Goal: Transaction & Acquisition: Purchase product/service

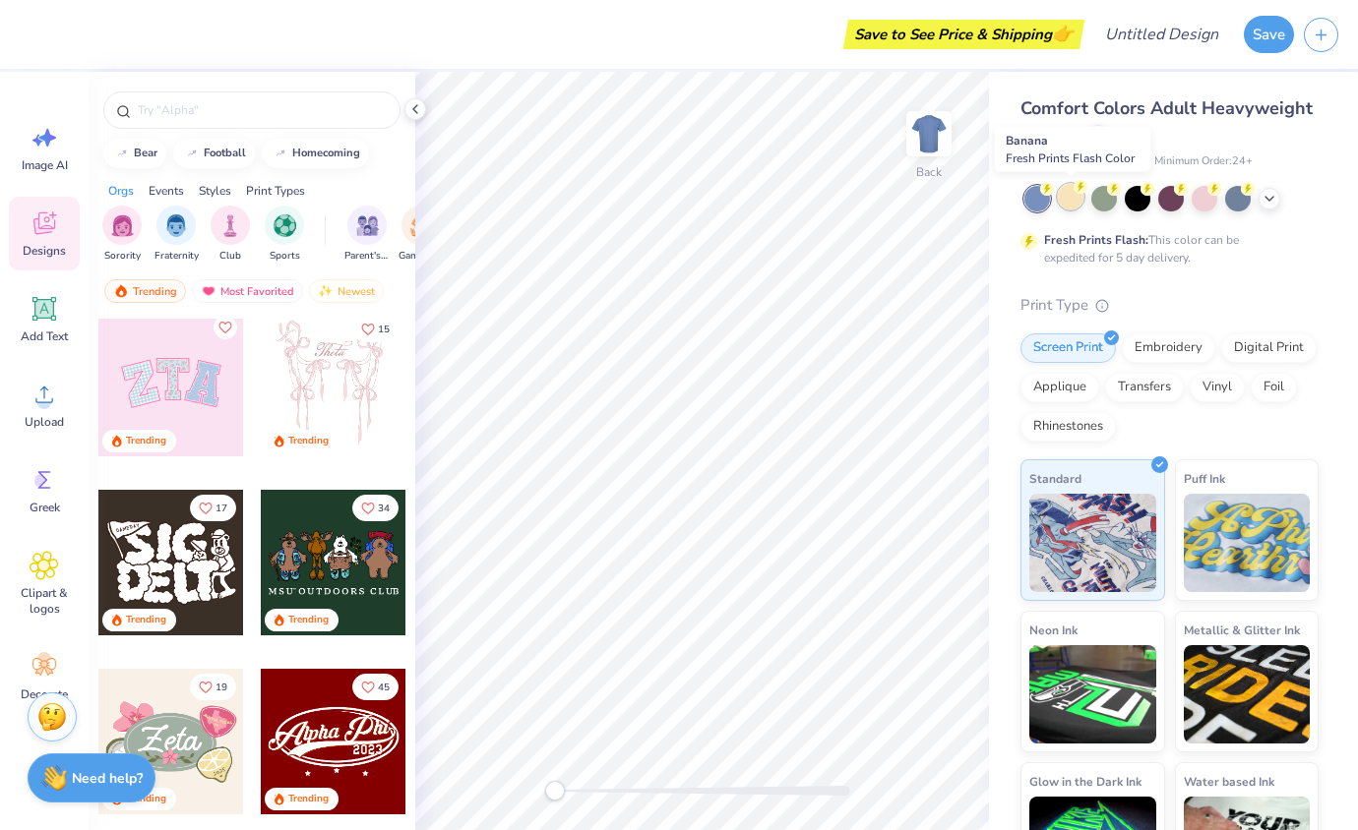
click at [1072, 204] on div at bounding box center [1071, 197] width 26 height 26
click at [1259, 198] on div at bounding box center [1269, 197] width 22 height 22
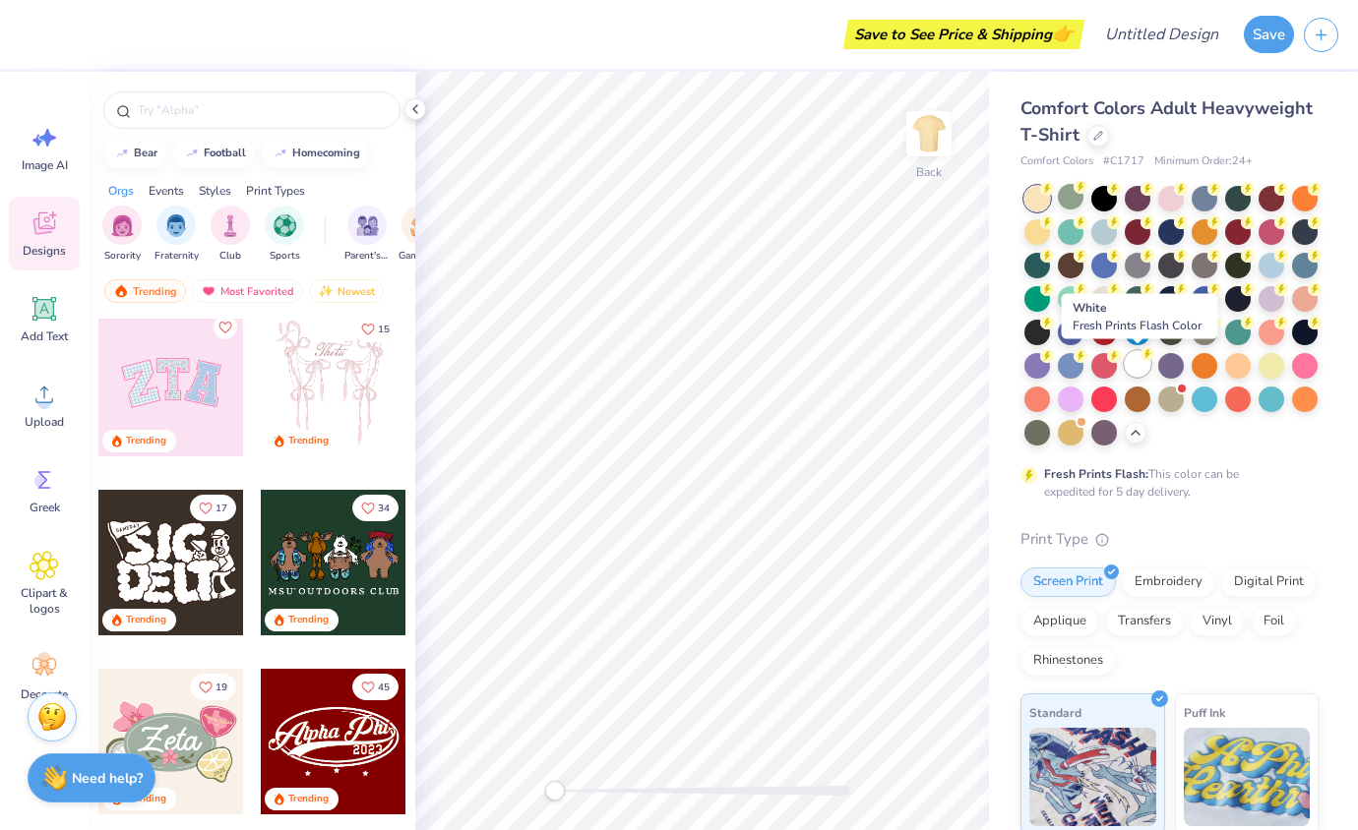
click at [1138, 362] on div at bounding box center [1138, 364] width 26 height 26
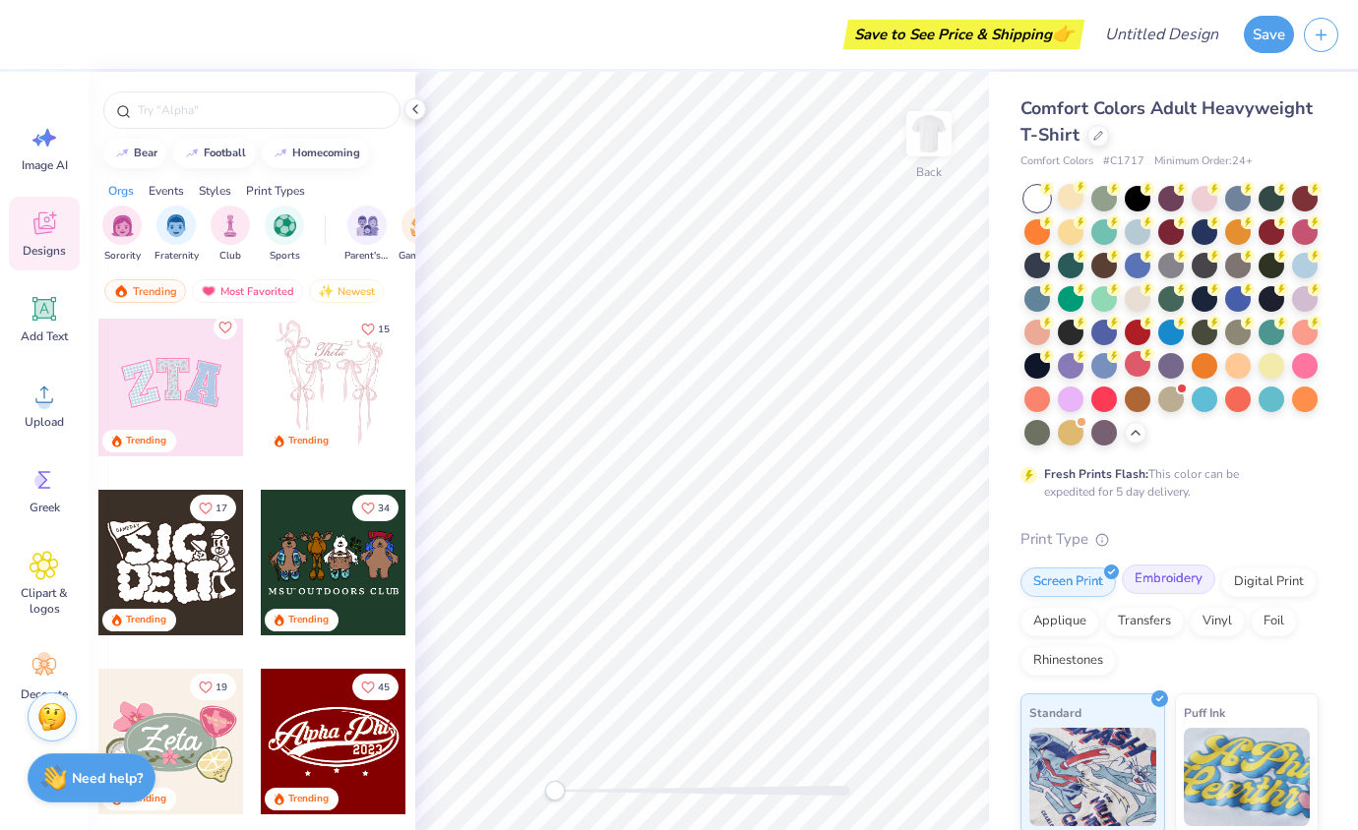
click at [1155, 586] on div "Embroidery" at bounding box center [1168, 580] width 93 height 30
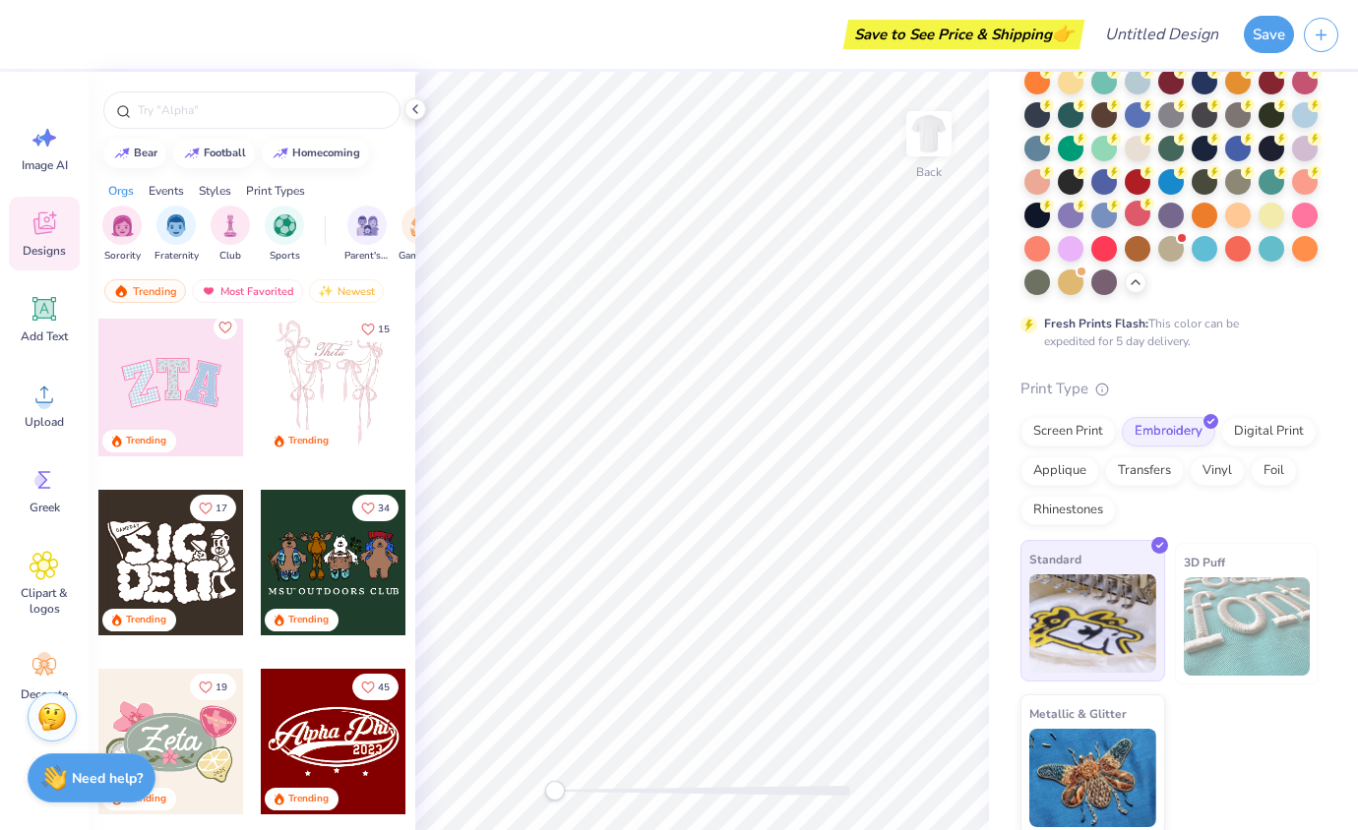
scroll to position [156, 0]
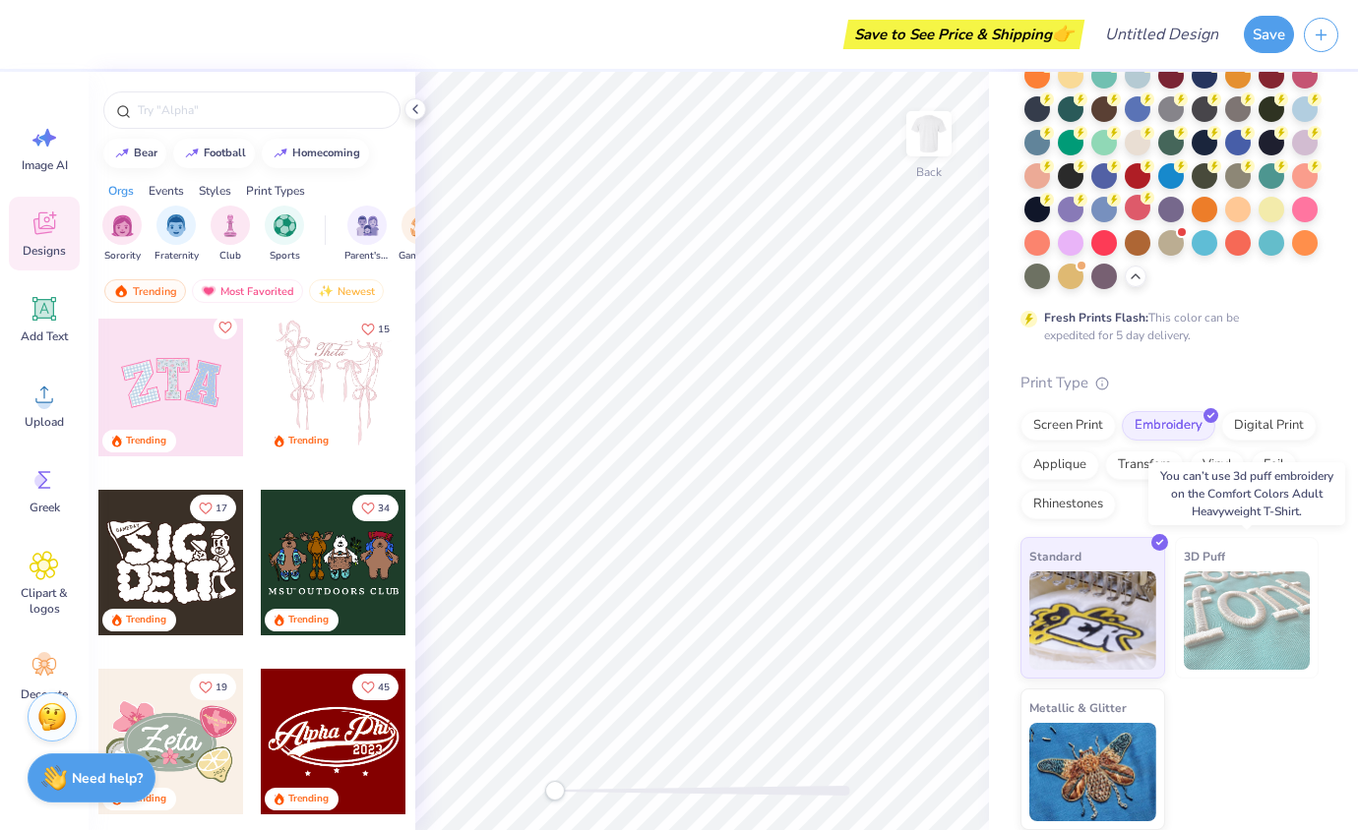
click at [1220, 636] on img at bounding box center [1247, 621] width 127 height 98
click at [1213, 581] on img at bounding box center [1247, 621] width 127 height 98
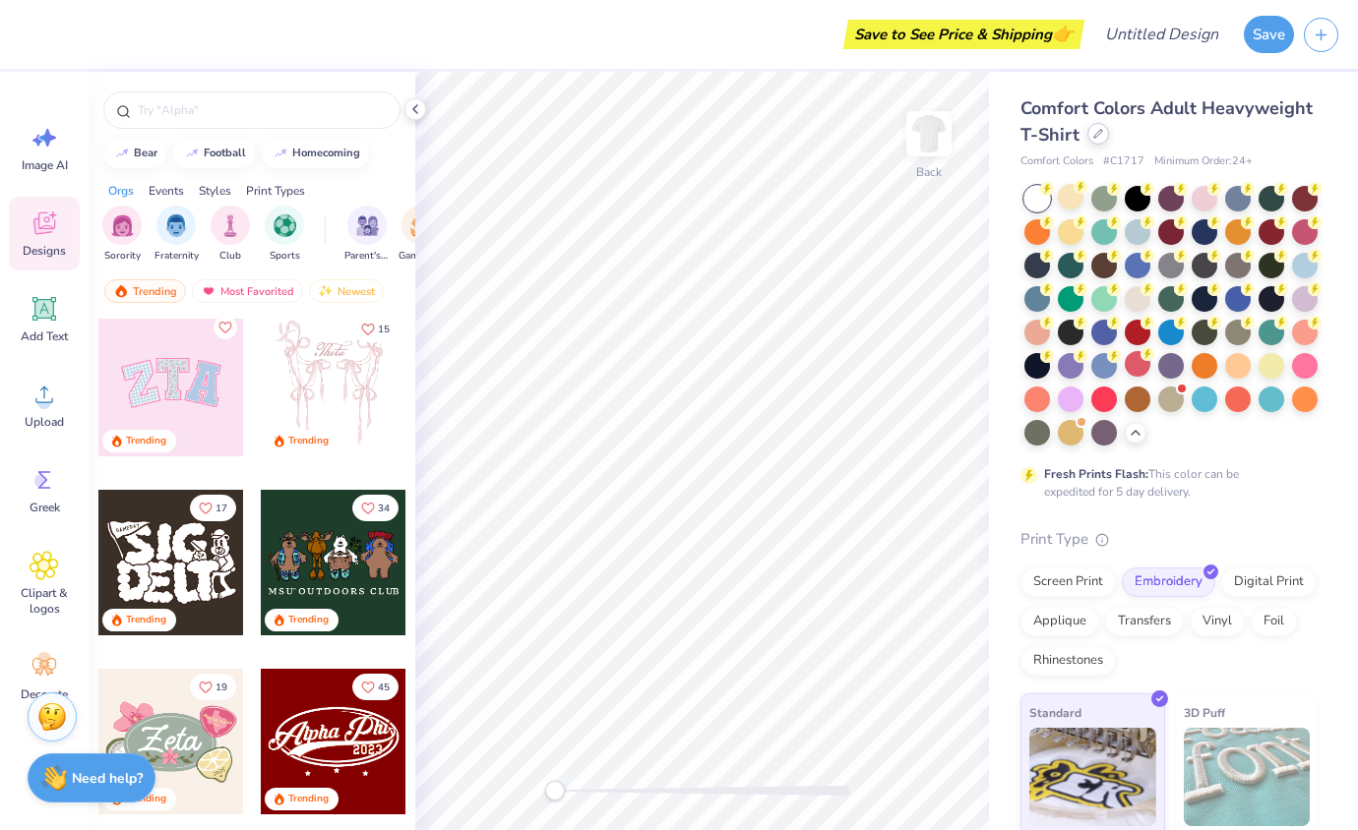
click at [1101, 138] on icon at bounding box center [1098, 134] width 10 height 10
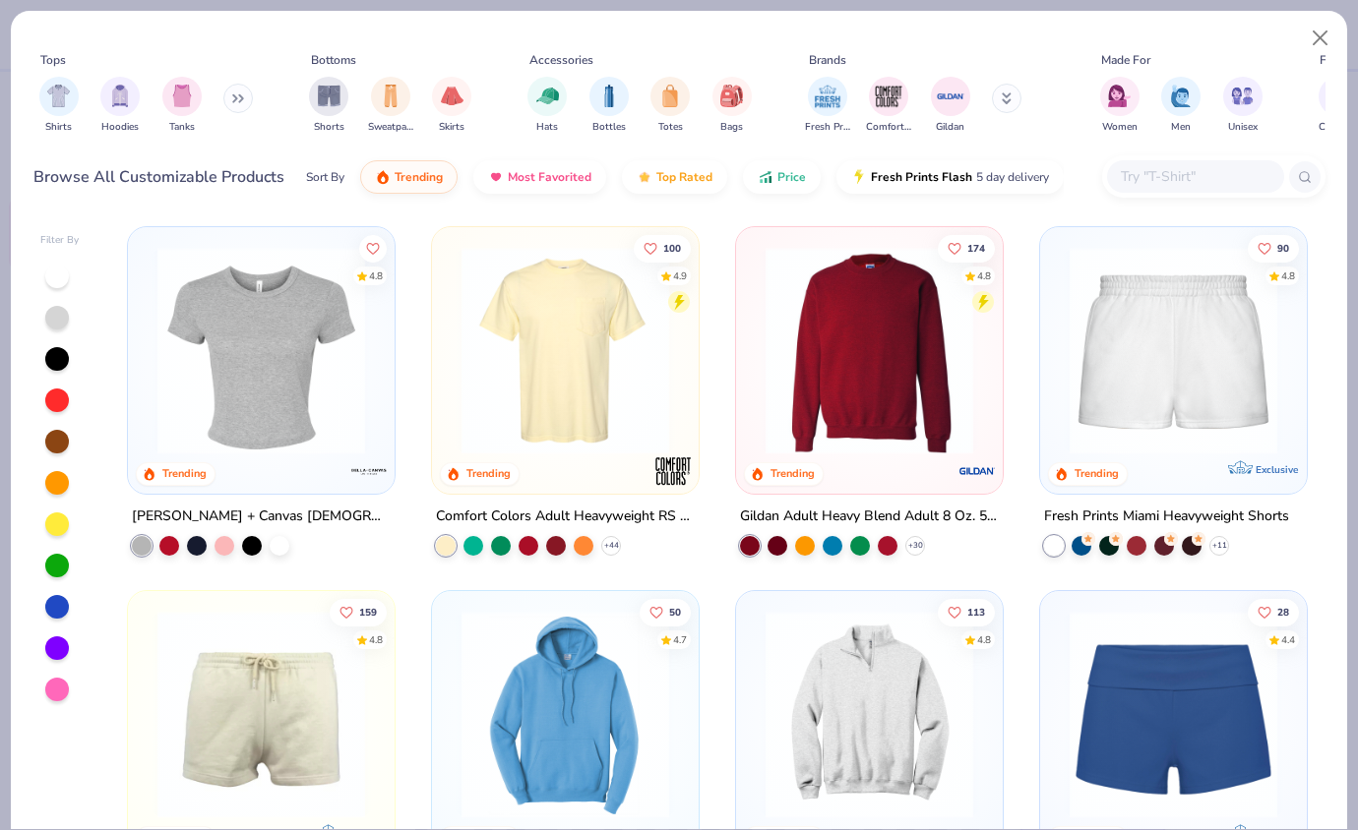
scroll to position [1083, 0]
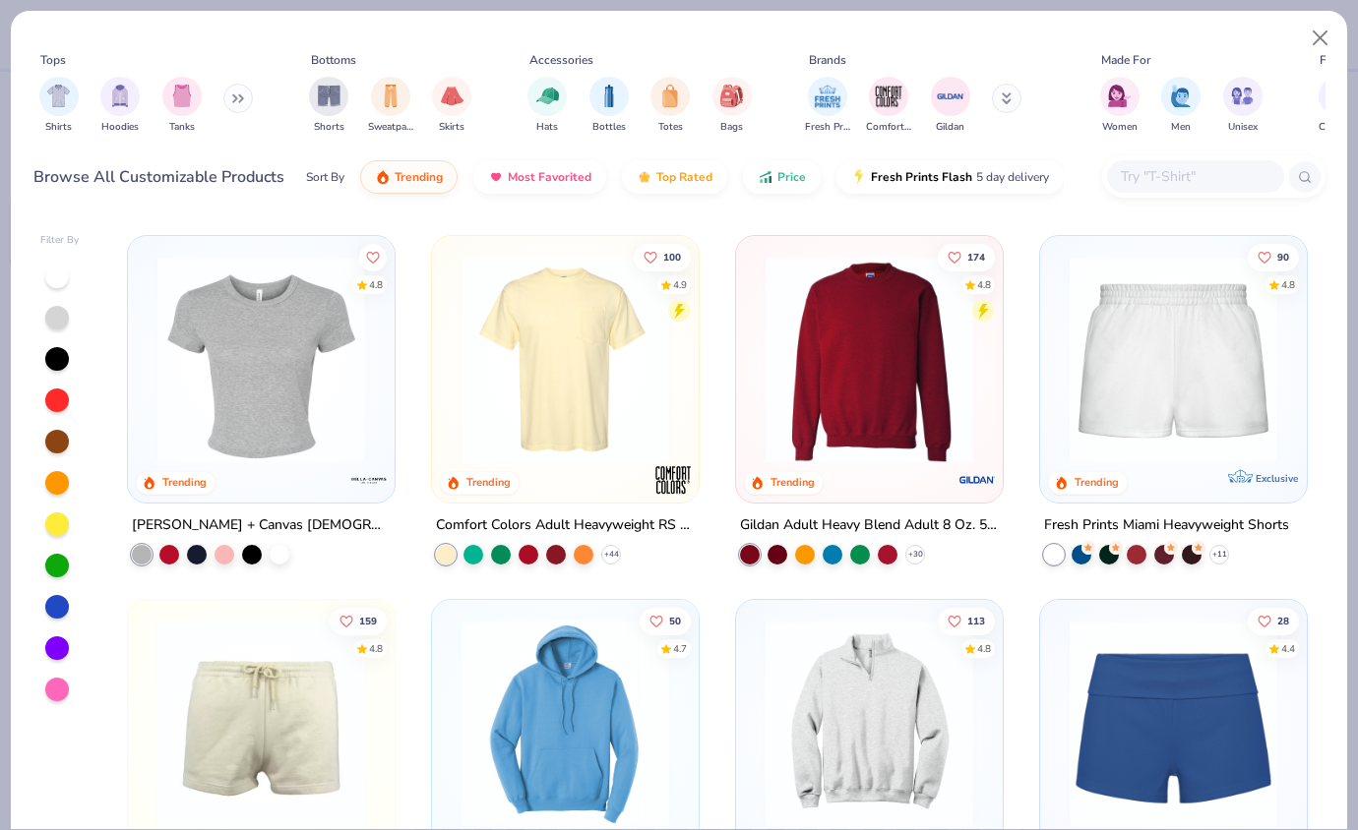
click at [275, 394] on img at bounding box center [261, 360] width 227 height 208
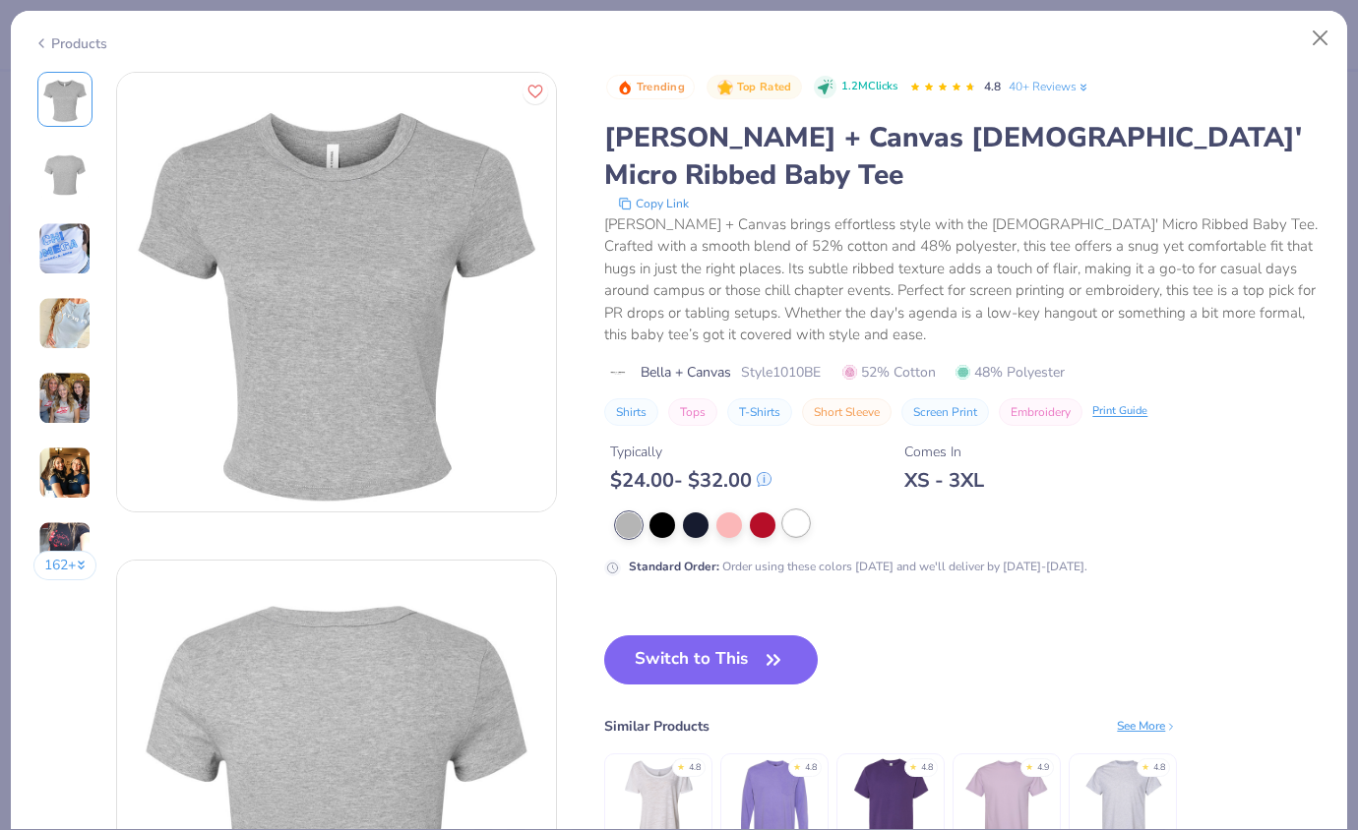
click at [798, 511] on div at bounding box center [796, 524] width 26 height 26
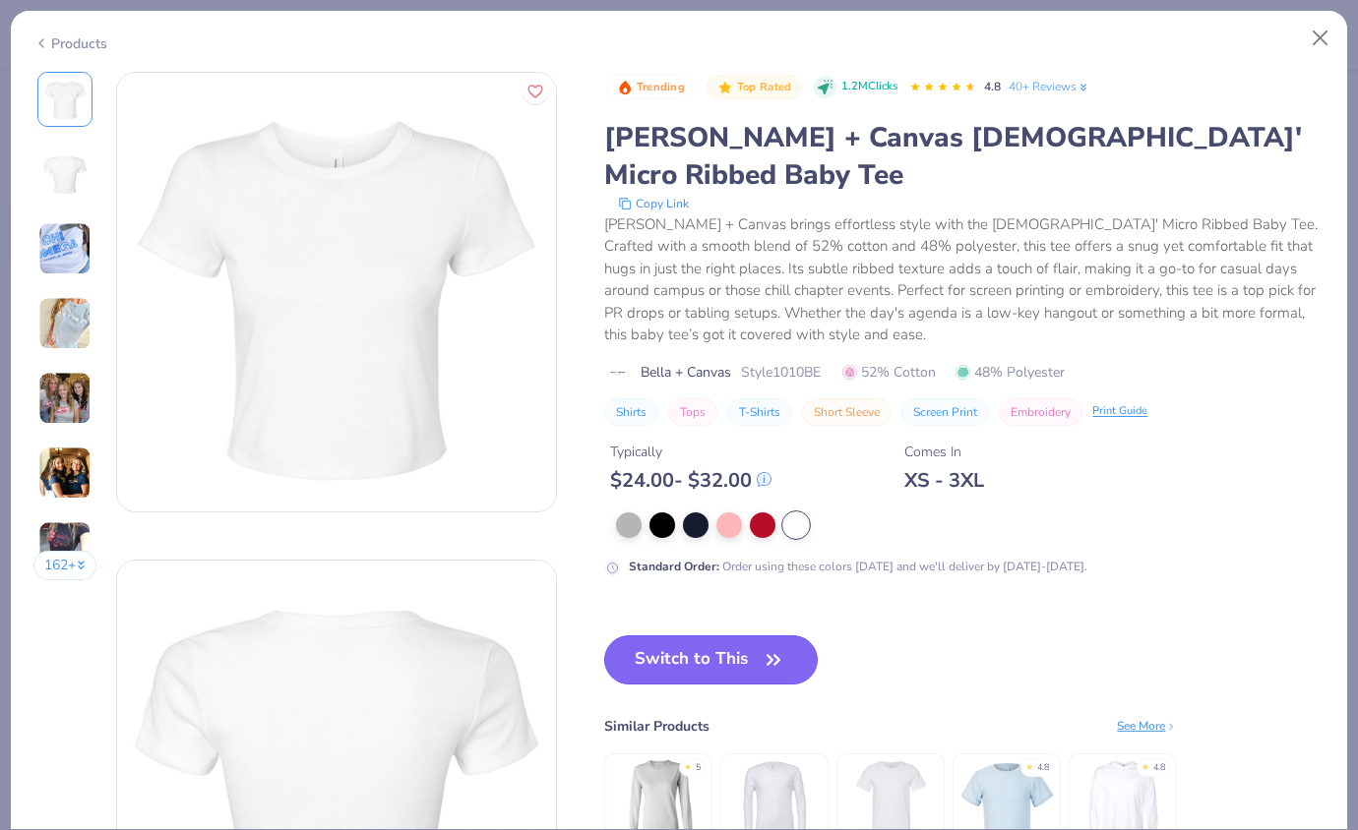
click at [716, 636] on button "Switch to This" at bounding box center [711, 660] width 214 height 49
click at [780, 646] on icon "button" at bounding box center [774, 660] width 28 height 28
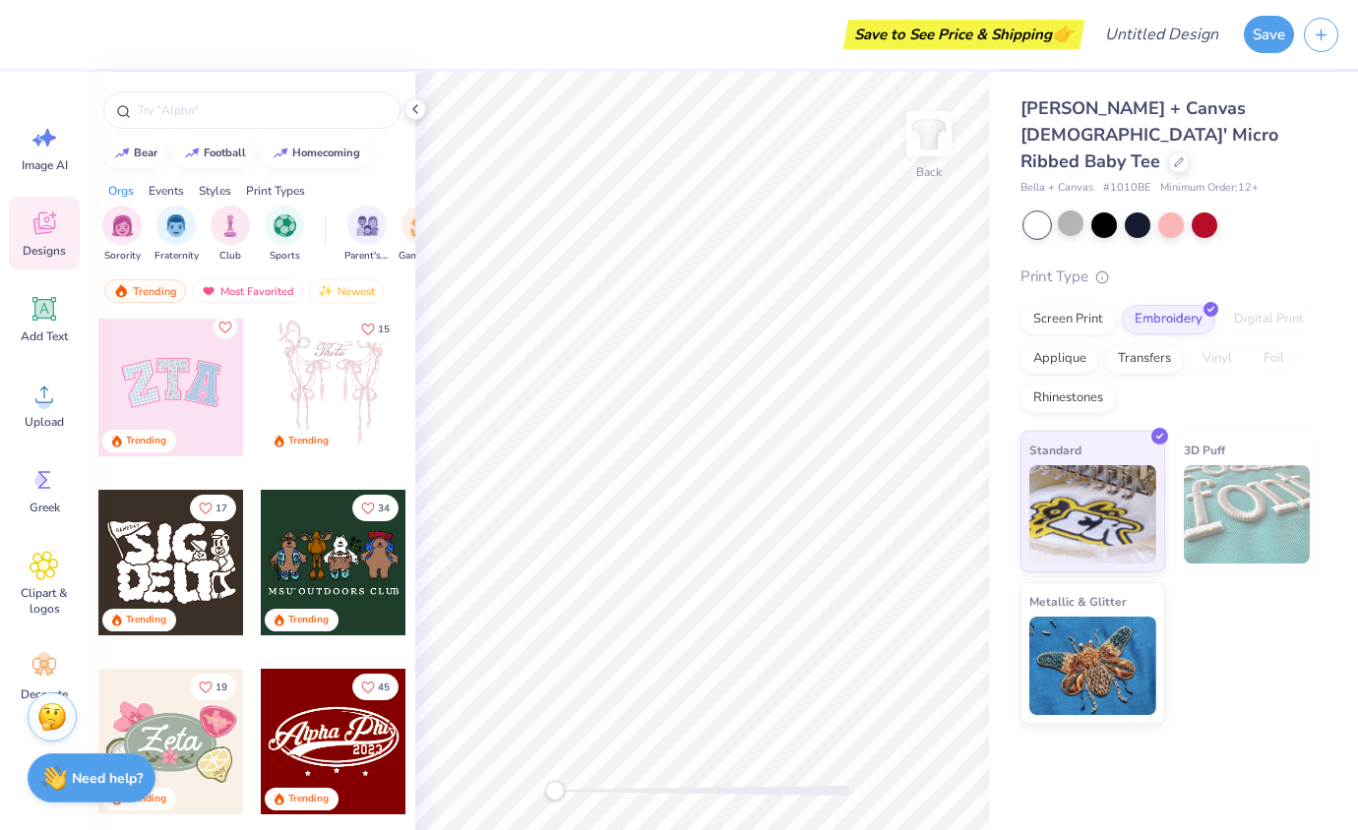
click at [1217, 465] on img at bounding box center [1247, 514] width 127 height 98
click at [1096, 634] on img at bounding box center [1092, 663] width 127 height 98
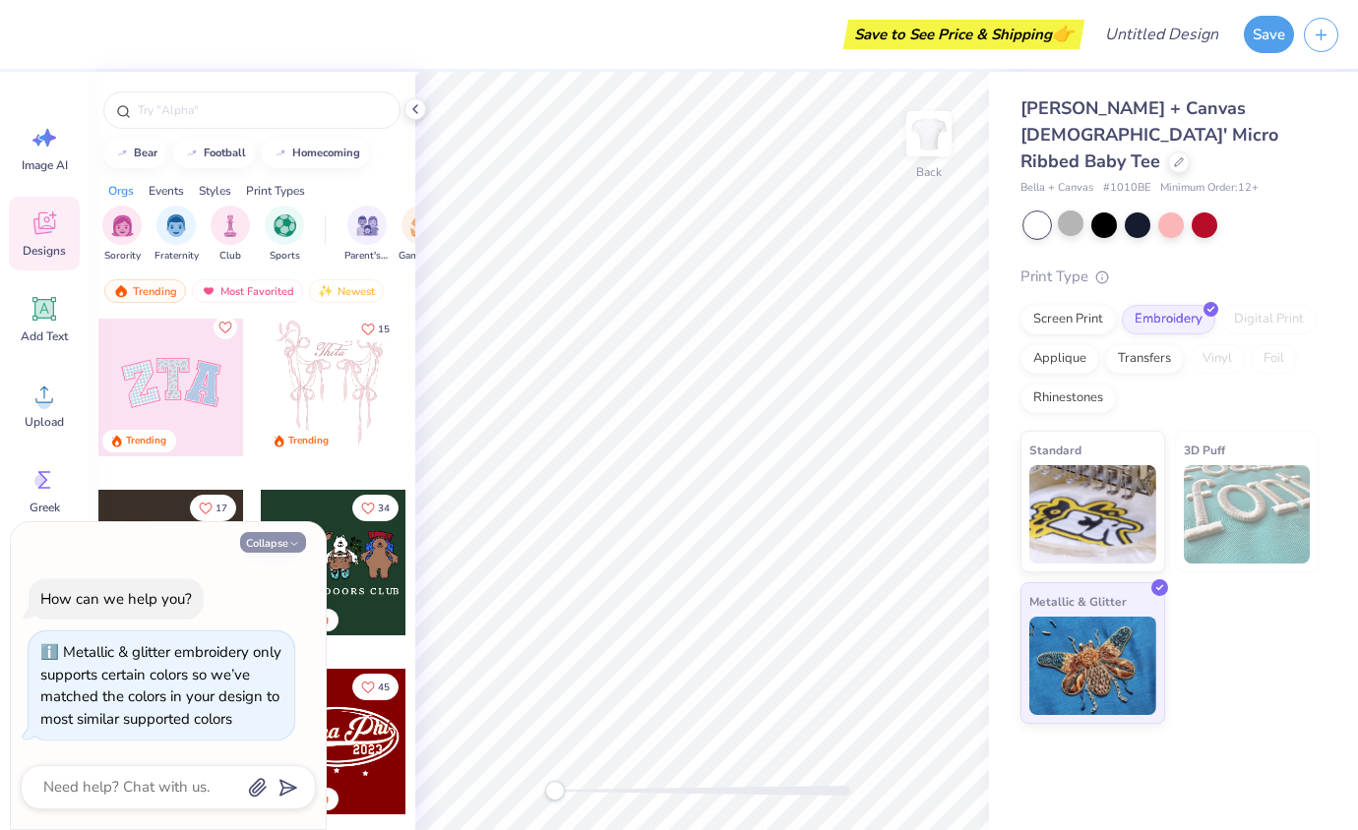
click at [277, 542] on button "Collapse" at bounding box center [273, 542] width 66 height 21
type textarea "x"
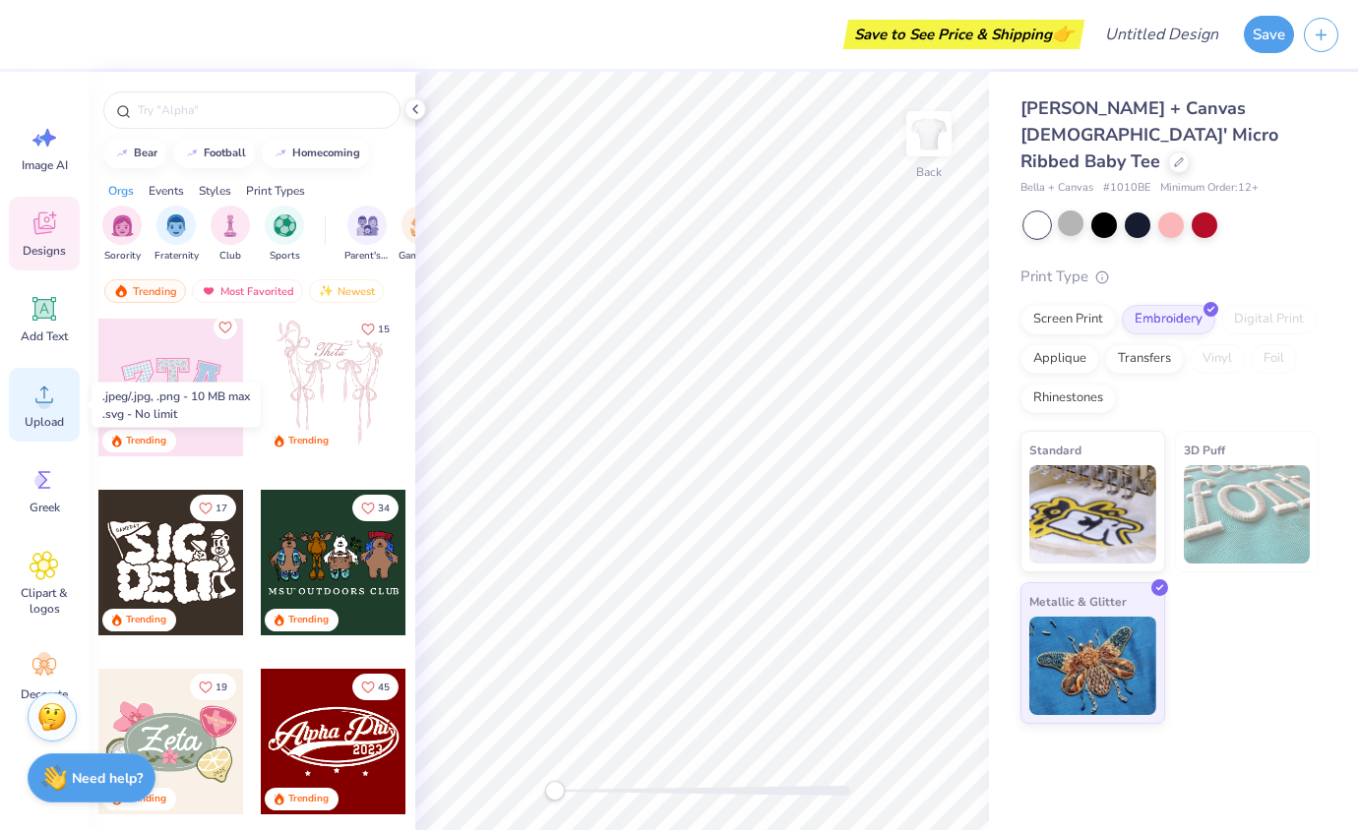
click at [48, 419] on span "Upload" at bounding box center [44, 422] width 39 height 16
click at [47, 416] on span "Upload" at bounding box center [44, 422] width 39 height 16
click at [38, 399] on circle at bounding box center [44, 403] width 14 height 14
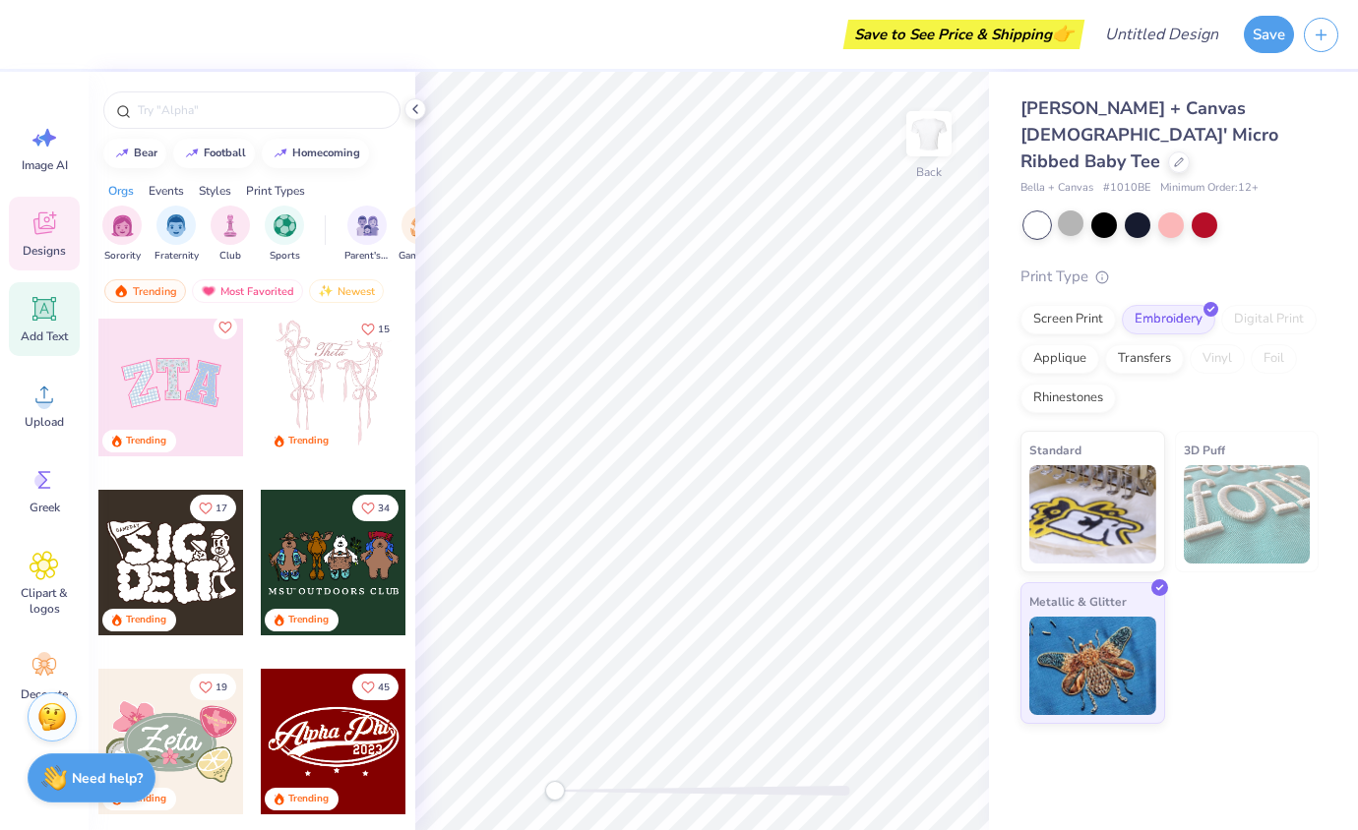
drag, startPoint x: 51, startPoint y: 307, endPoint x: 61, endPoint y: 308, distance: 9.9
click at [51, 307] on icon at bounding box center [44, 309] width 19 height 19
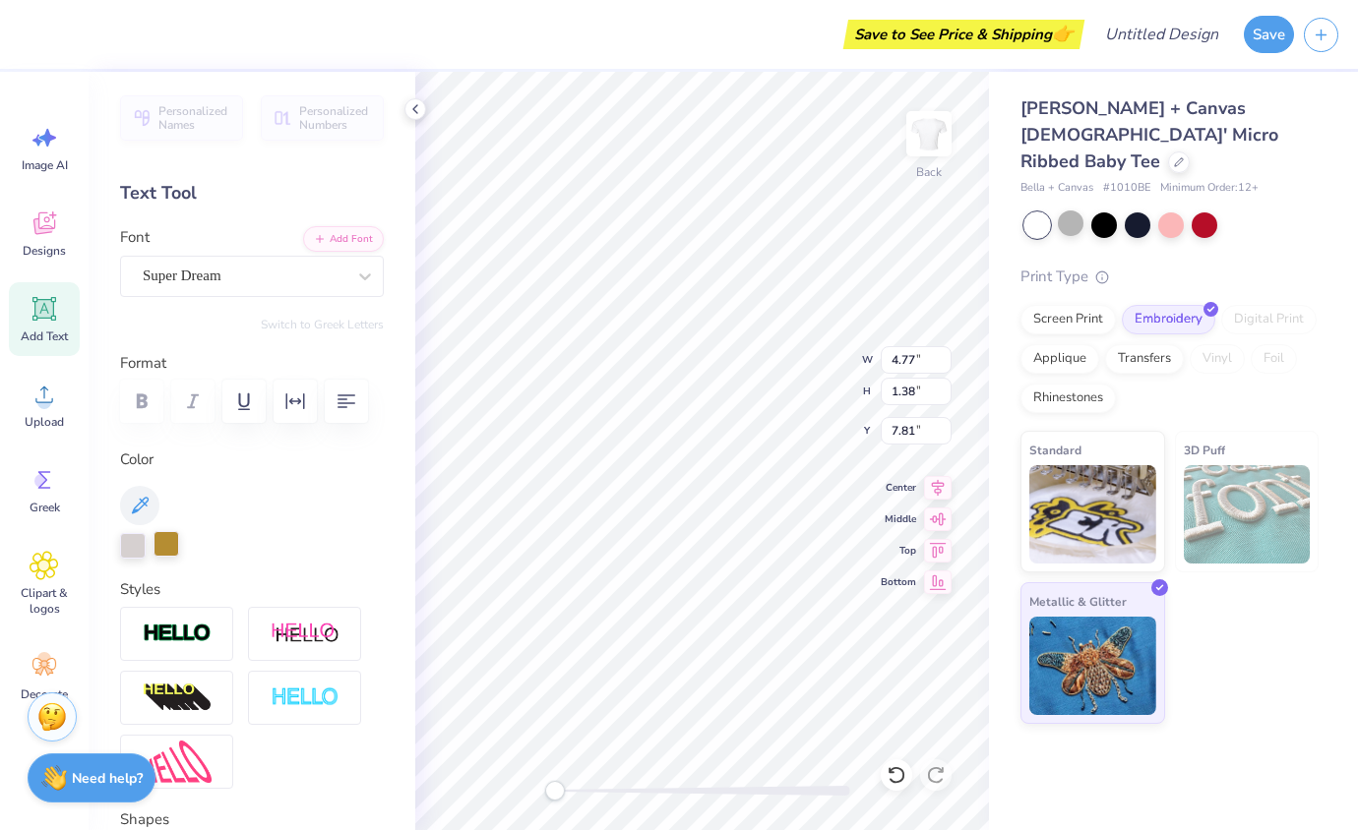
type textarea "RISE"
click at [163, 548] on div at bounding box center [166, 544] width 26 height 26
click at [141, 548] on div at bounding box center [133, 544] width 26 height 26
click at [141, 499] on icon at bounding box center [140, 506] width 24 height 24
click at [140, 505] on icon at bounding box center [140, 506] width 24 height 24
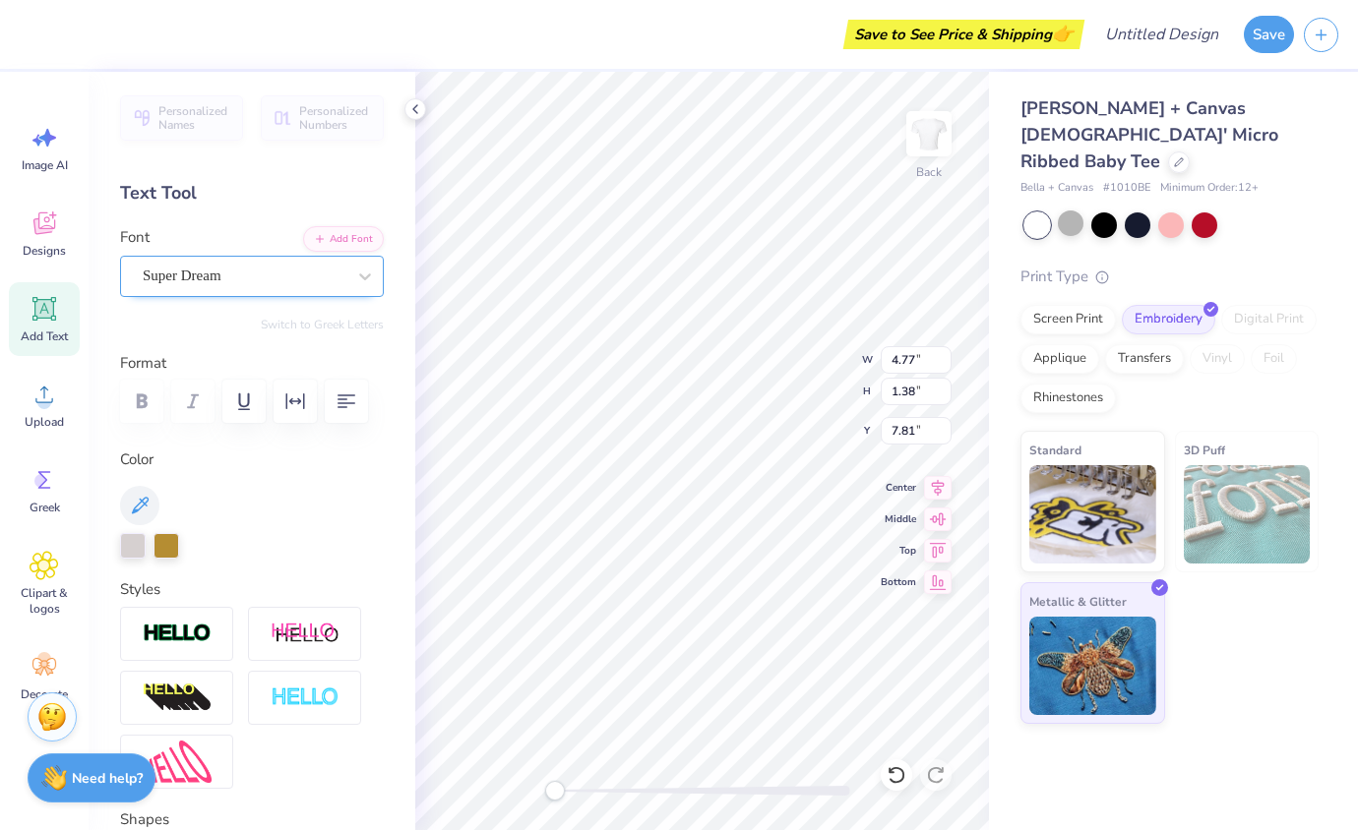
click at [316, 281] on div "Super Dream" at bounding box center [244, 276] width 207 height 31
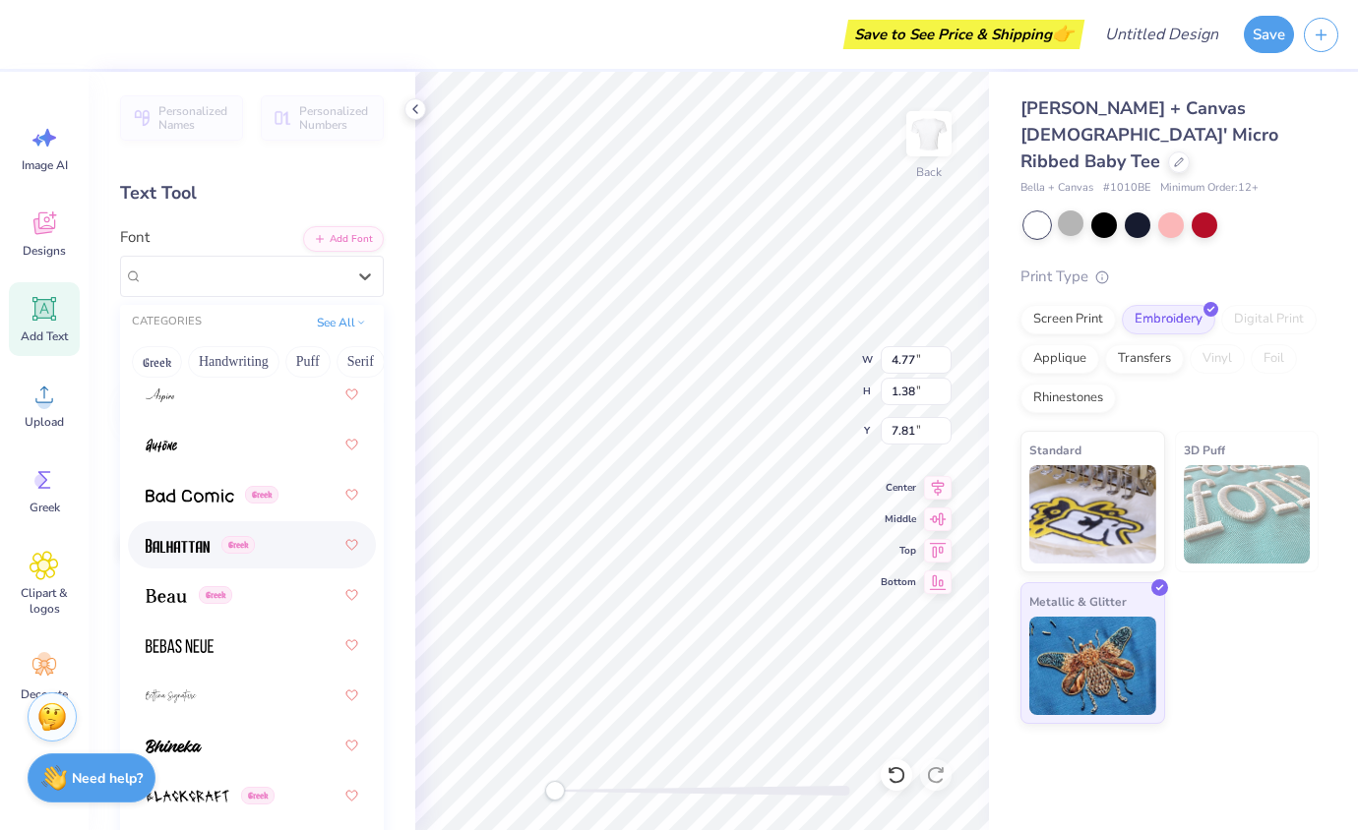
scroll to position [1307, 0]
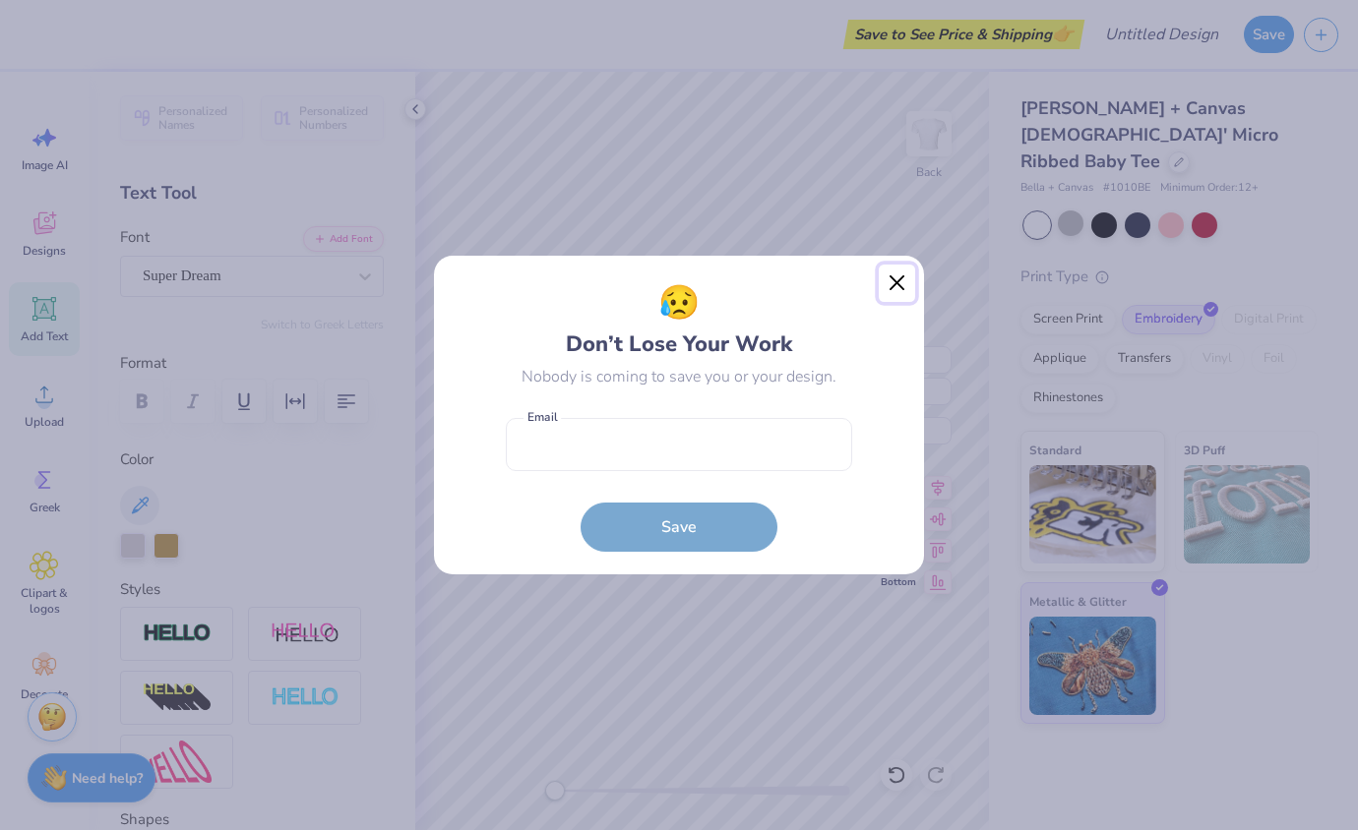
click at [909, 279] on button "Close" at bounding box center [897, 283] width 37 height 37
